Goal: Task Accomplishment & Management: Manage account settings

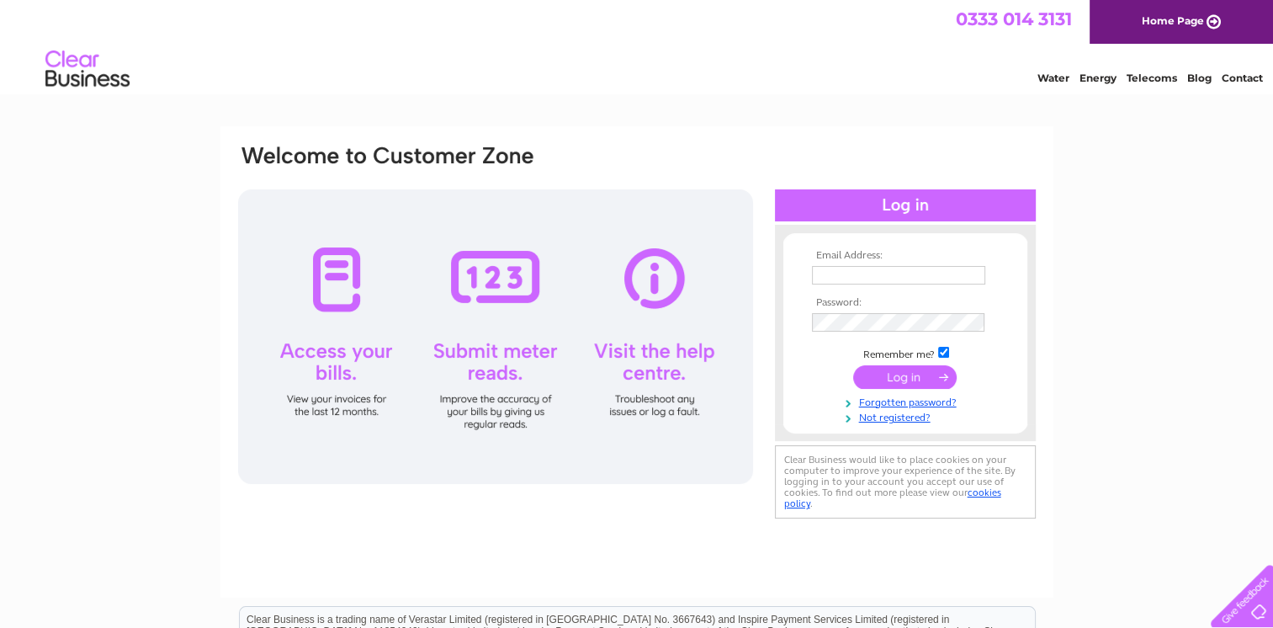
type input "[PERSON_NAME][EMAIL_ADDRESS][PERSON_NAME][DOMAIN_NAME]"
click at [910, 379] on input "submit" at bounding box center [904, 377] width 103 height 24
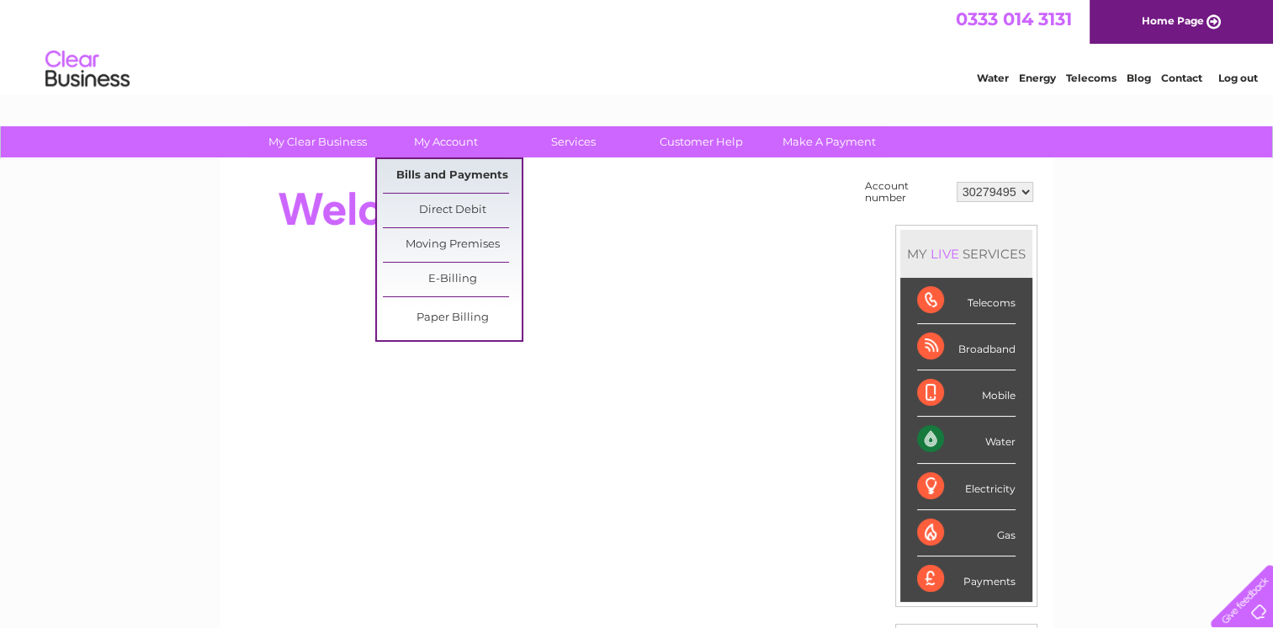
click at [443, 170] on link "Bills and Payments" at bounding box center [452, 176] width 139 height 34
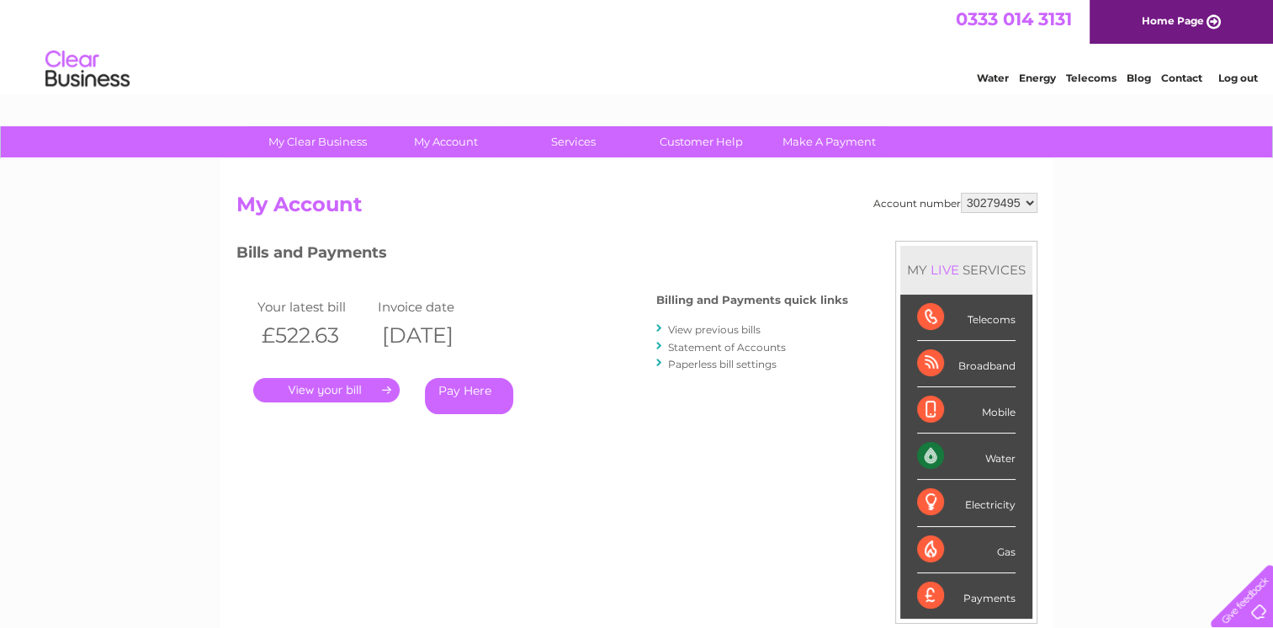
click at [369, 384] on link "." at bounding box center [326, 390] width 146 height 24
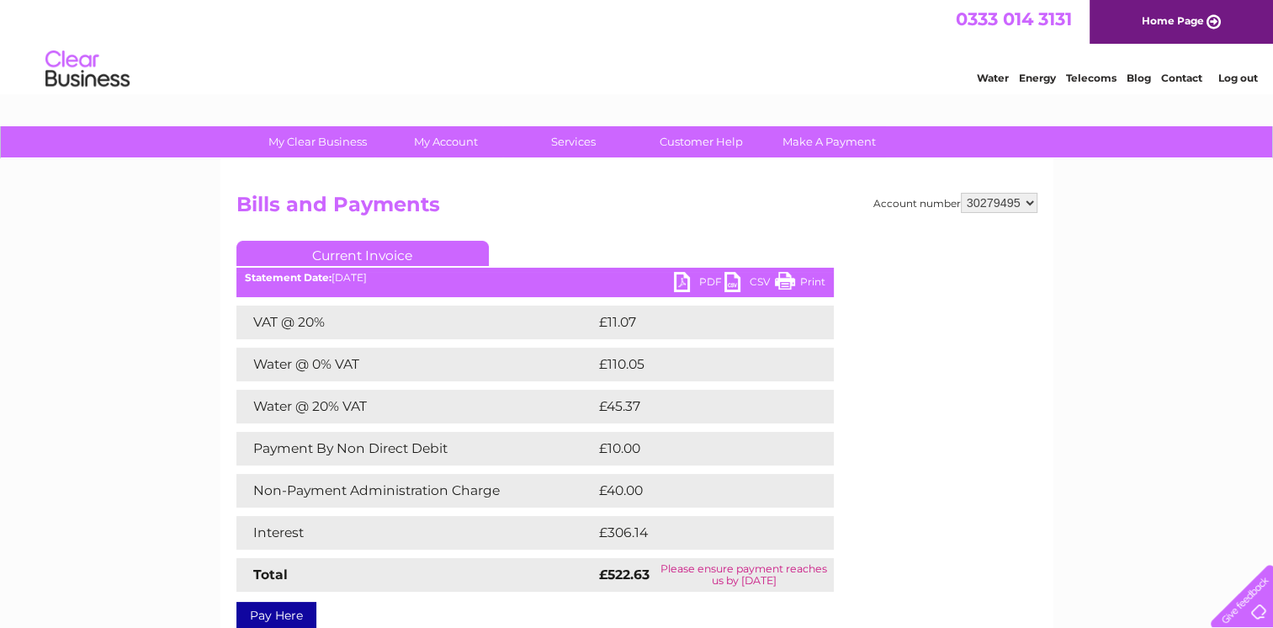
click at [694, 276] on link "PDF" at bounding box center [699, 284] width 50 height 24
